Goal: Information Seeking & Learning: Learn about a topic

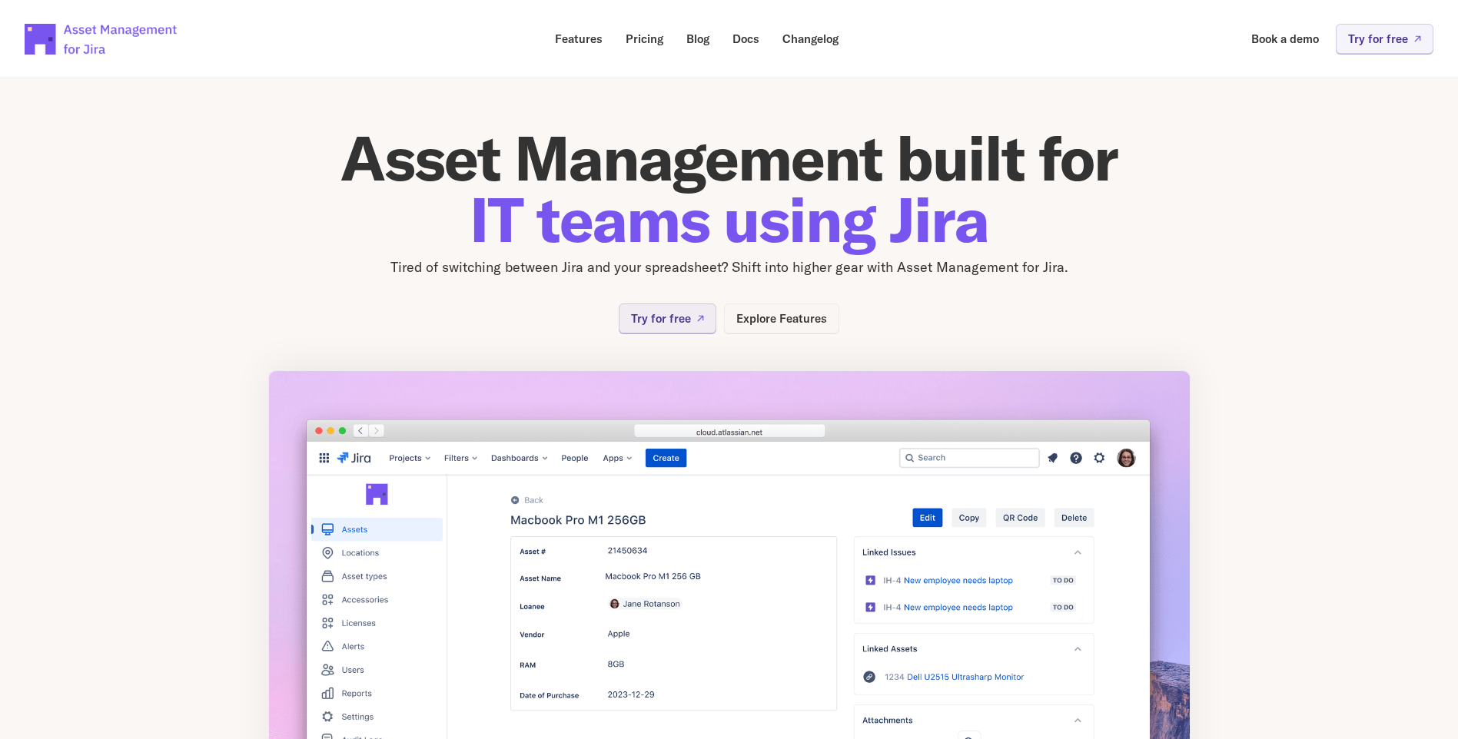
click at [758, 315] on p "Explore Features" at bounding box center [781, 319] width 91 height 12
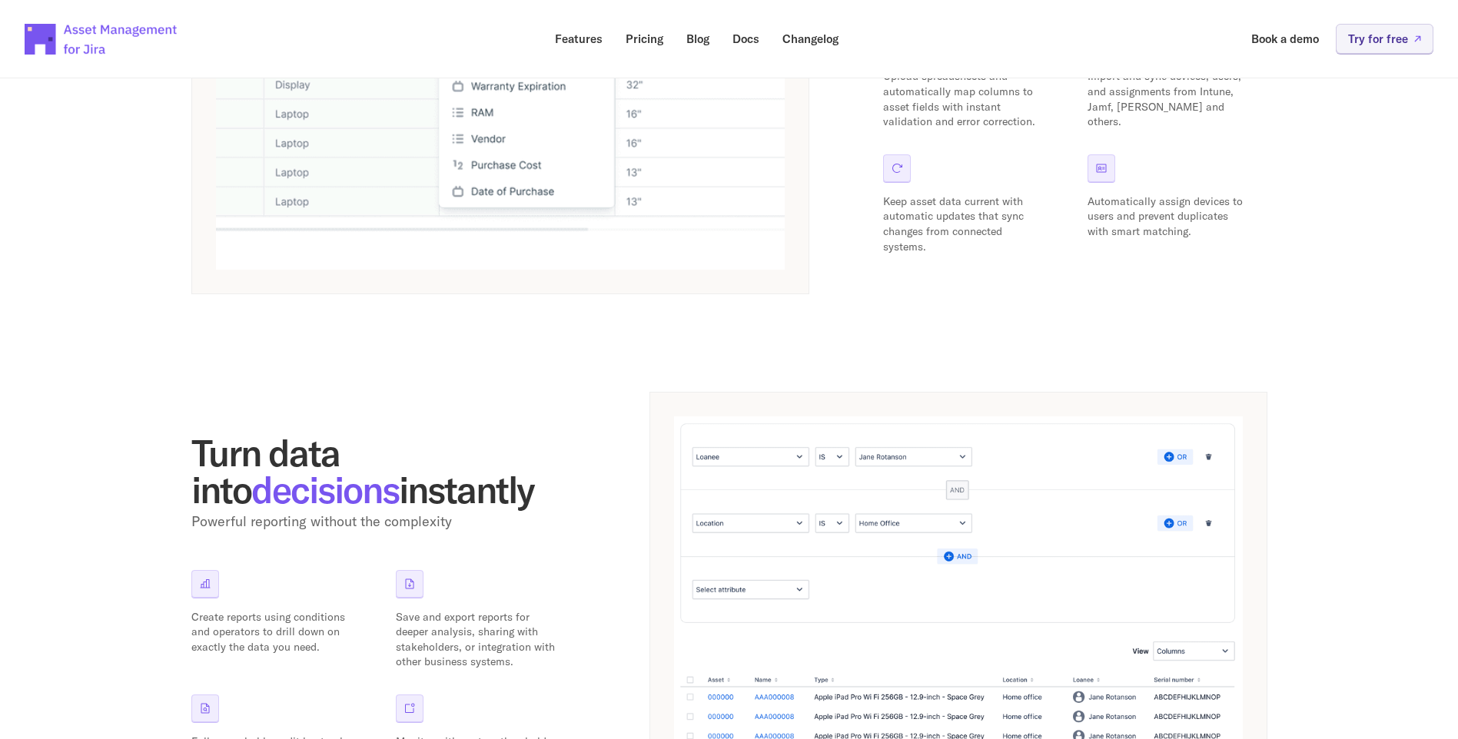
scroll to position [692, 0]
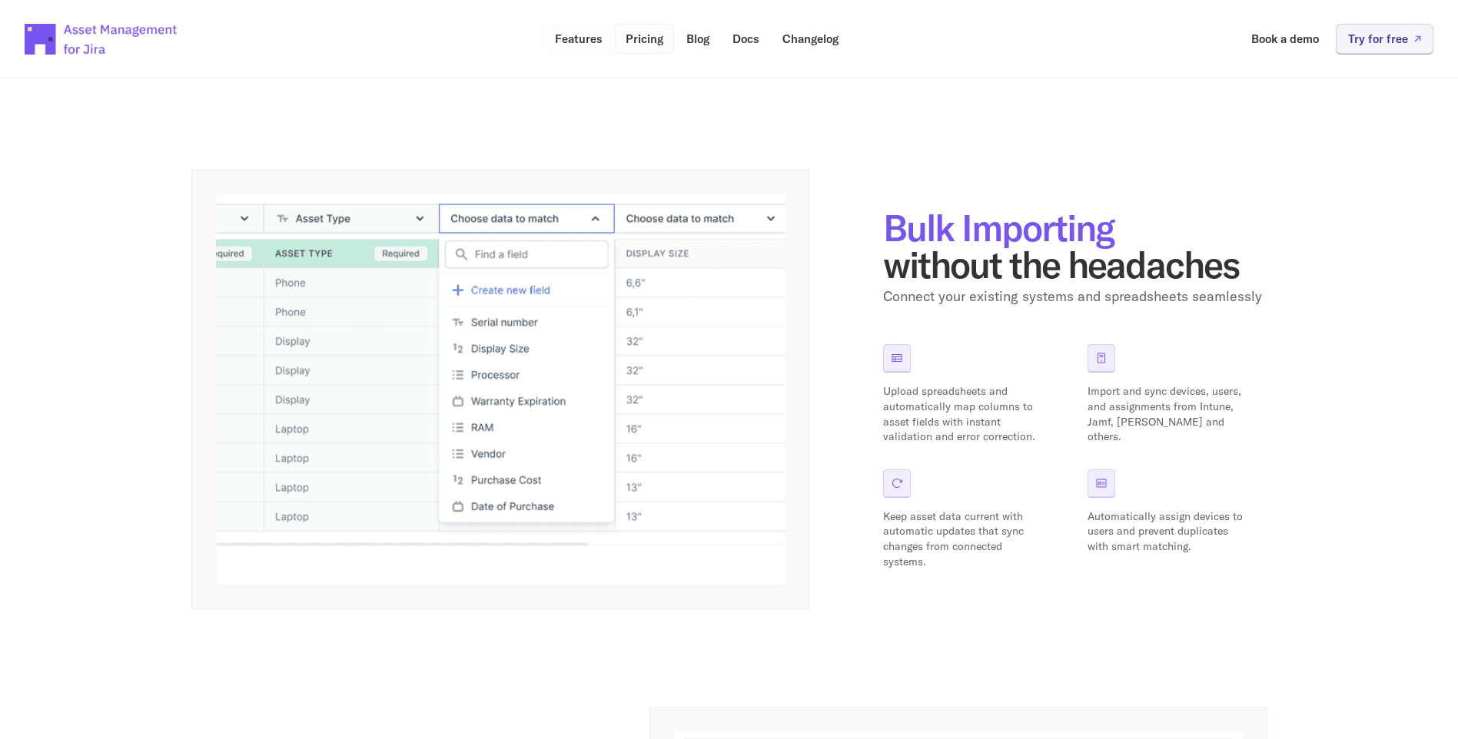
click at [626, 41] on p "Pricing" at bounding box center [645, 39] width 38 height 12
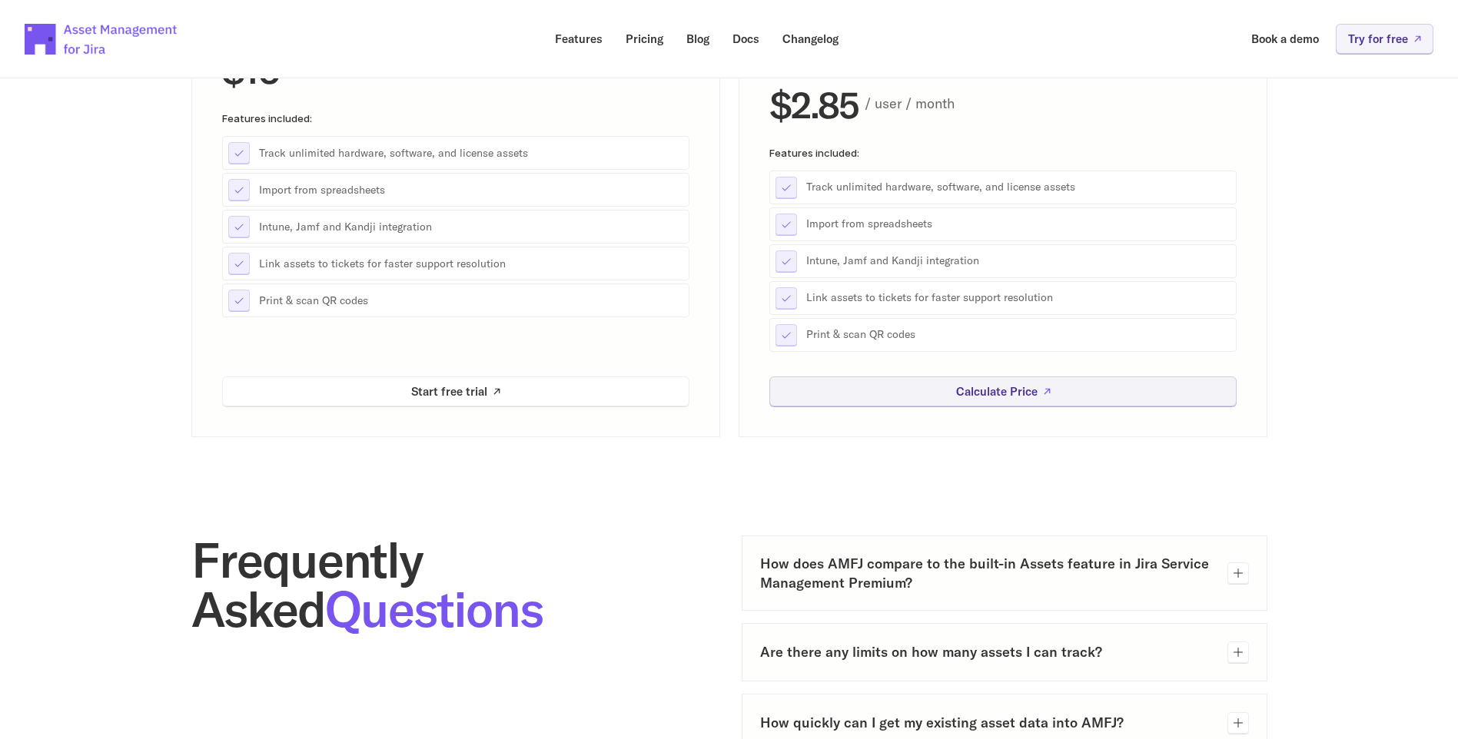
scroll to position [77, 0]
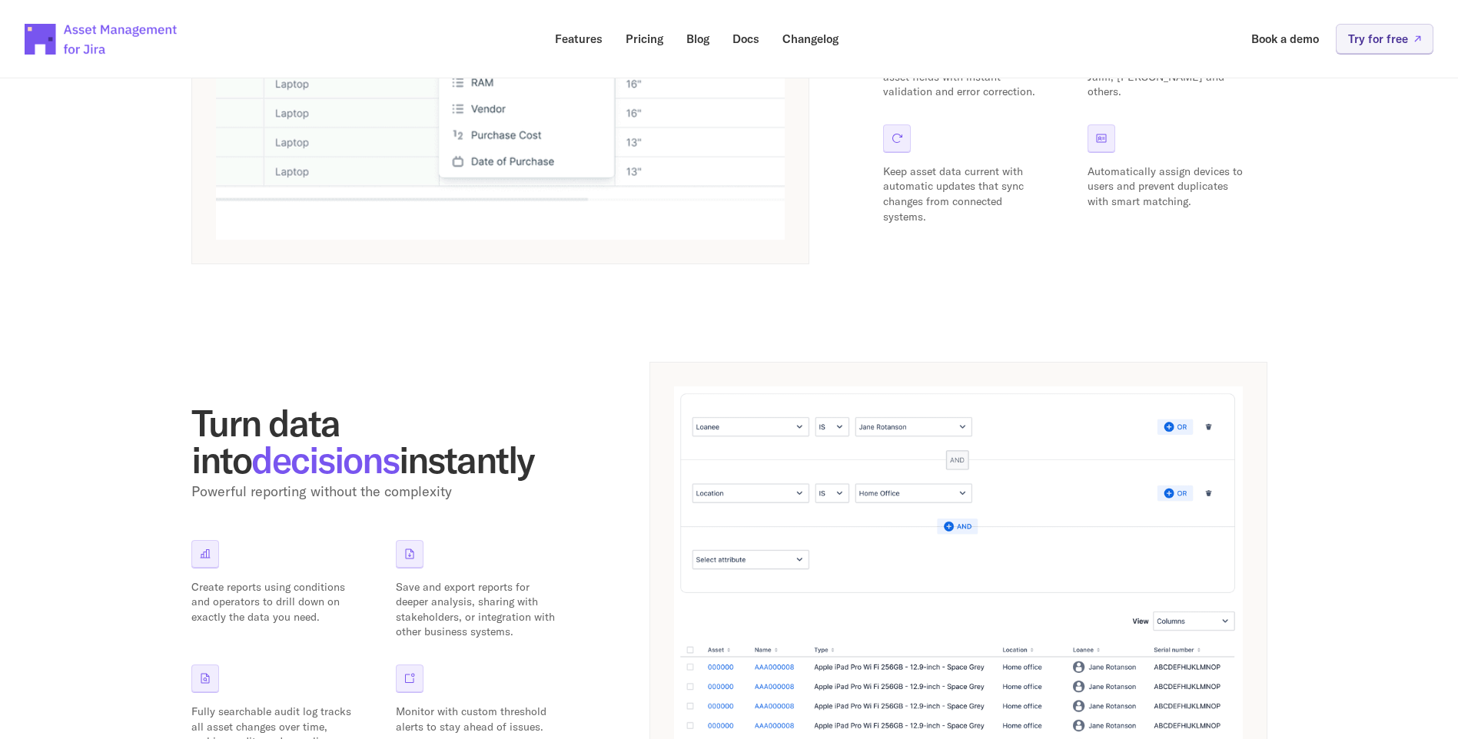
scroll to position [1036, 0]
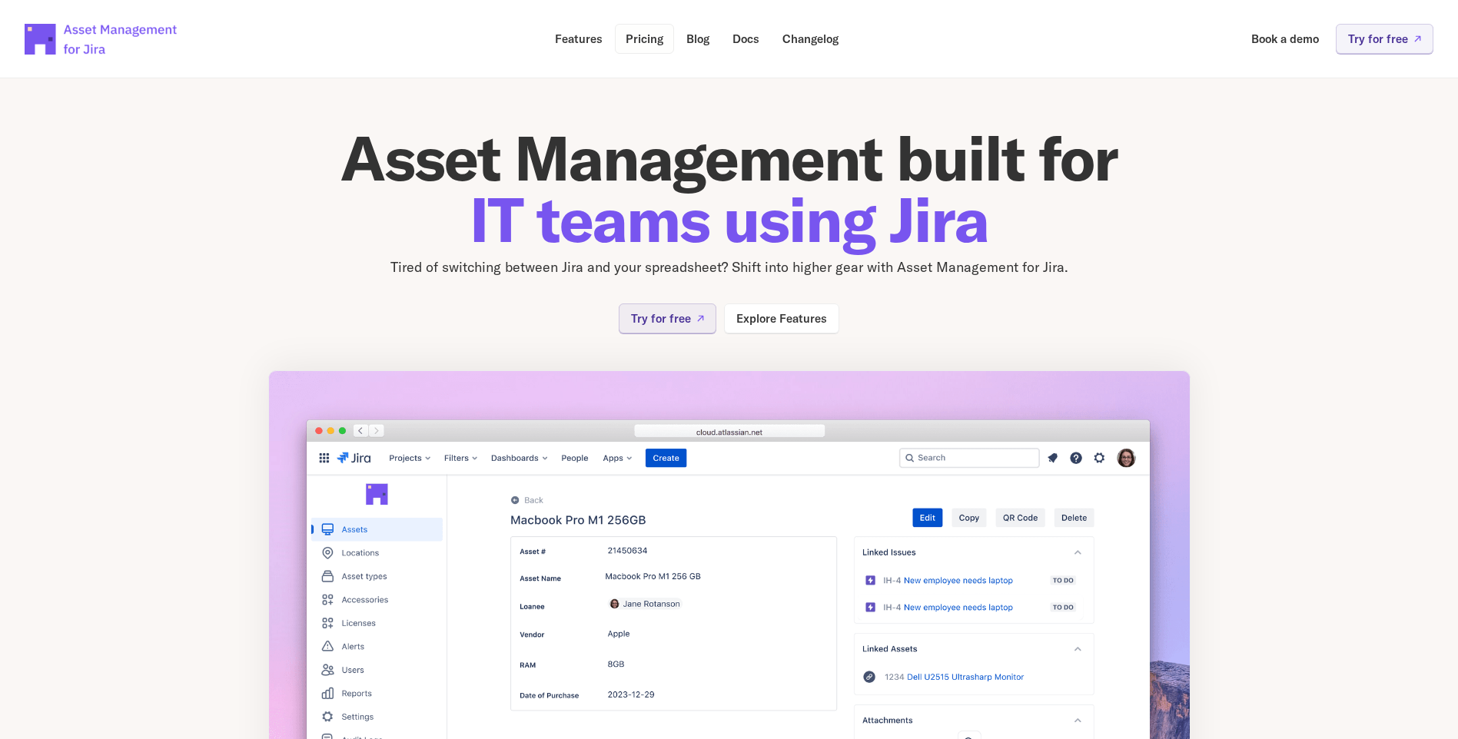
click at [629, 35] on p "Pricing" at bounding box center [645, 39] width 38 height 12
